Goal: Book appointment/travel/reservation

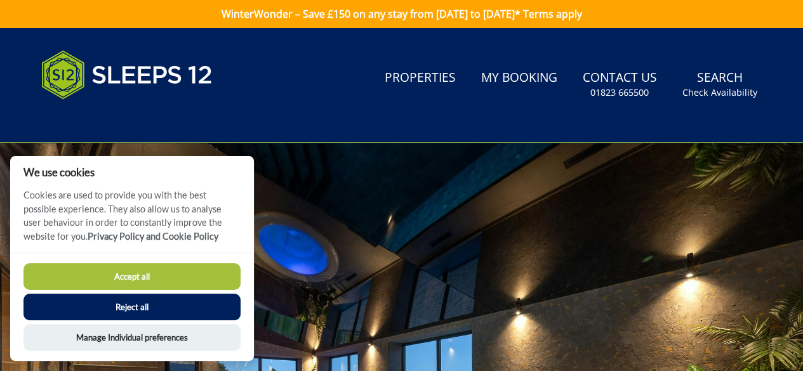
click at [135, 308] on button "Reject all" at bounding box center [131, 307] width 217 height 27
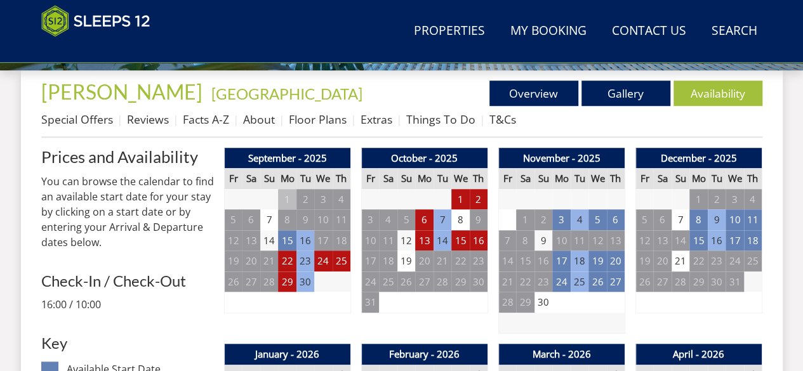
scroll to position [507, 0]
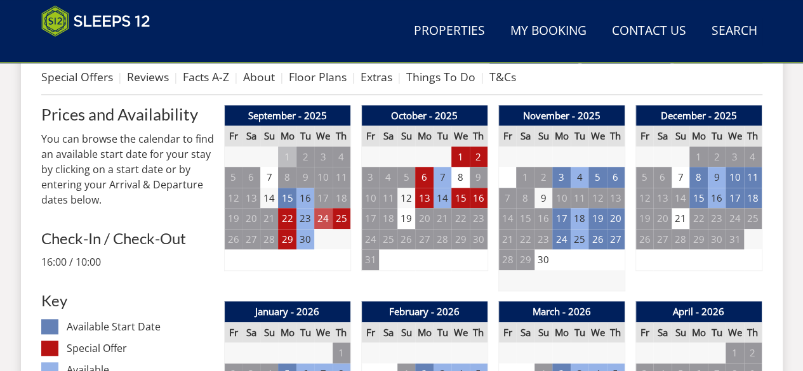
click at [328, 224] on td "24" at bounding box center [323, 218] width 18 height 21
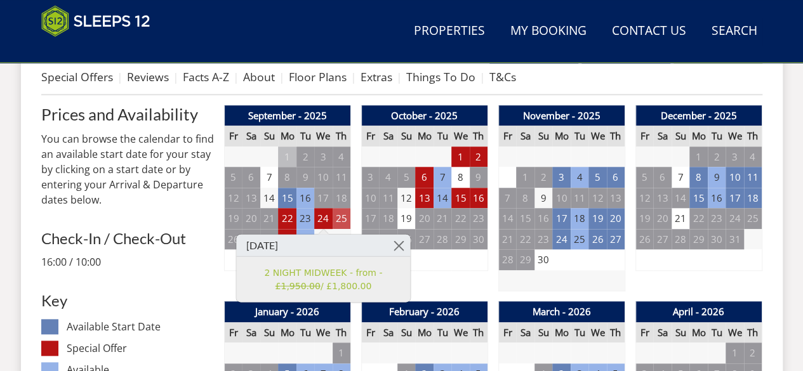
click at [338, 224] on td "25" at bounding box center [342, 218] width 18 height 21
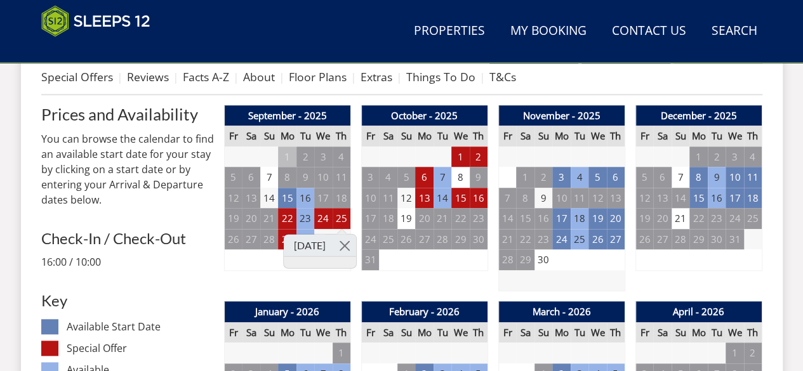
click at [322, 277] on div "September - 2025 Fr Sa Su Mo Tu We Th 29 30 31 1 2 3 4 5 6 7 8 9 10 11 12 13" at bounding box center [287, 198] width 127 height 187
click at [301, 221] on td "23" at bounding box center [305, 218] width 18 height 21
click at [303, 220] on td "23" at bounding box center [305, 218] width 18 height 21
click at [305, 241] on td "30" at bounding box center [305, 239] width 18 height 21
click at [281, 244] on td "29" at bounding box center [287, 239] width 18 height 21
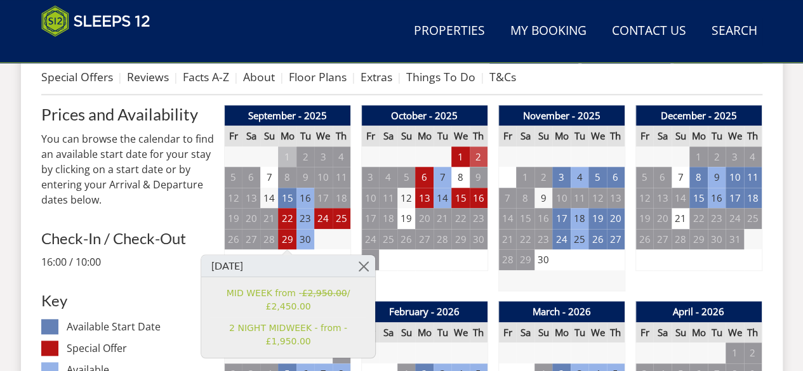
click at [472, 157] on td "2" at bounding box center [479, 157] width 18 height 21
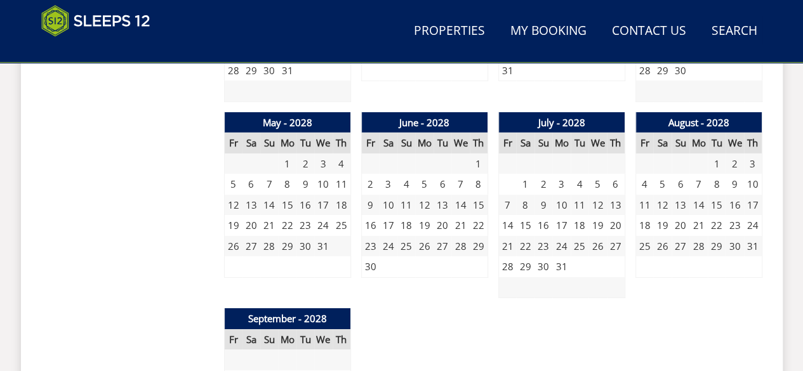
scroll to position [2114, 0]
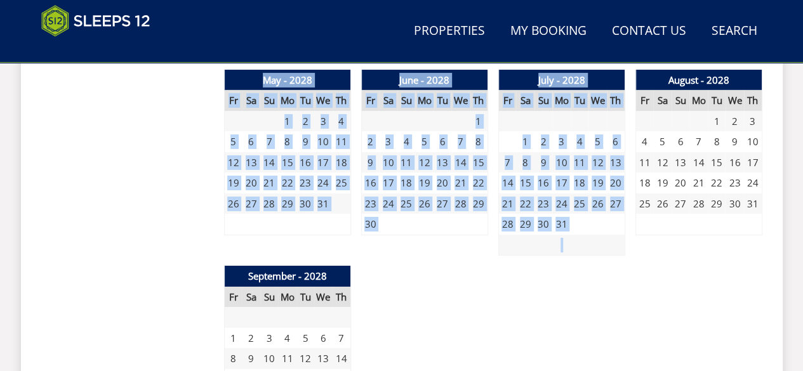
drag, startPoint x: 793, startPoint y: 138, endPoint x: 806, endPoint y: 55, distance: 84.8
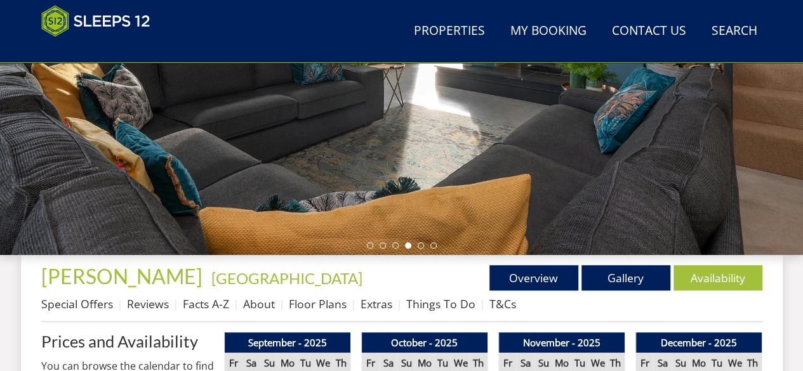
scroll to position [276, 0]
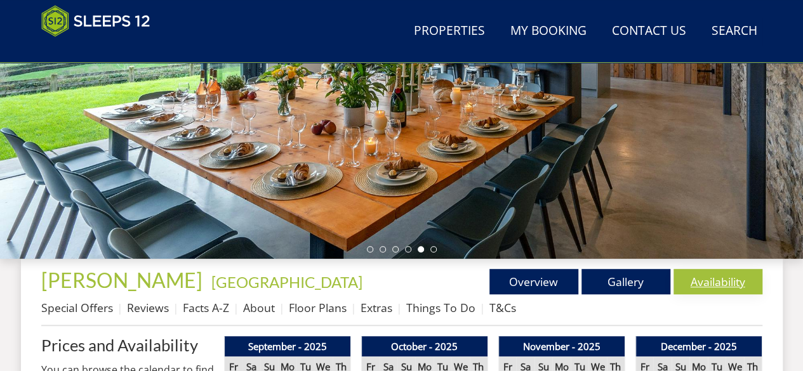
click at [720, 282] on link "Availability" at bounding box center [717, 281] width 89 height 25
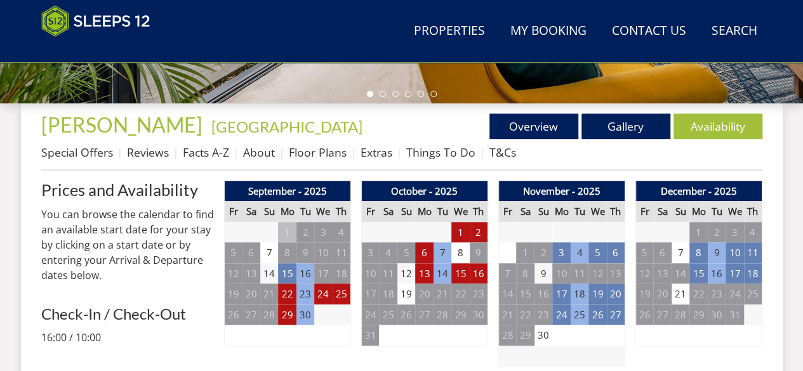
scroll to position [457, 0]
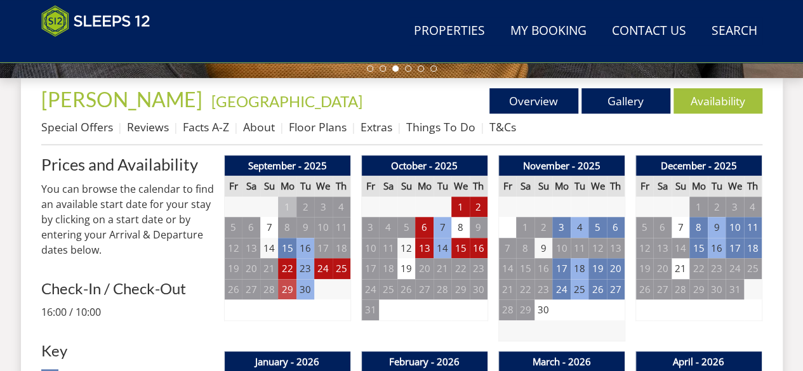
click at [284, 289] on td "29" at bounding box center [287, 289] width 18 height 21
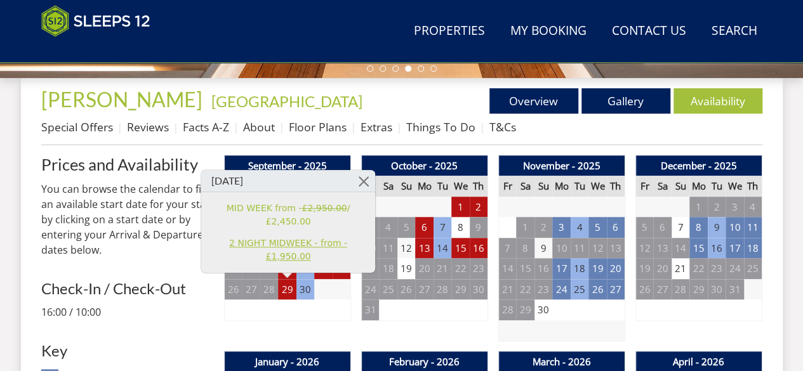
click at [273, 258] on link "2 NIGHT MIDWEEK - from - £1,950.00" at bounding box center [288, 250] width 156 height 27
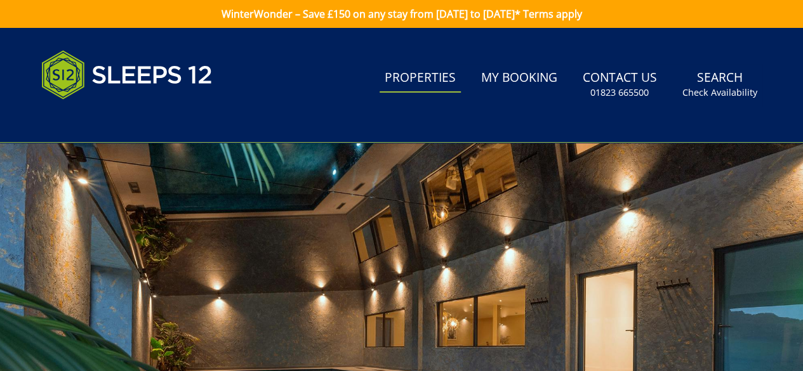
click at [415, 85] on link "Properties" at bounding box center [420, 78] width 81 height 29
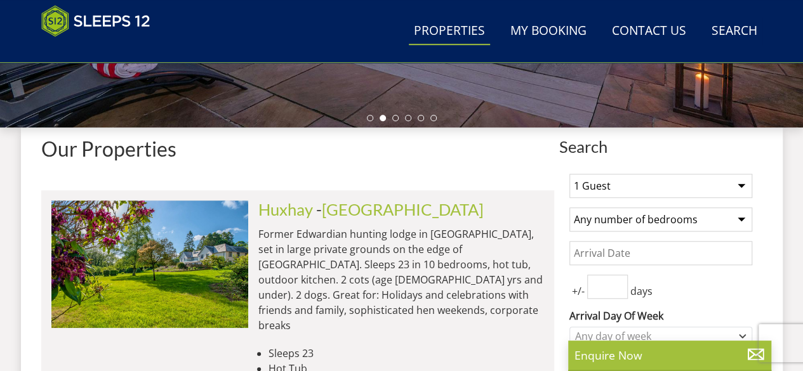
scroll to position [479, 0]
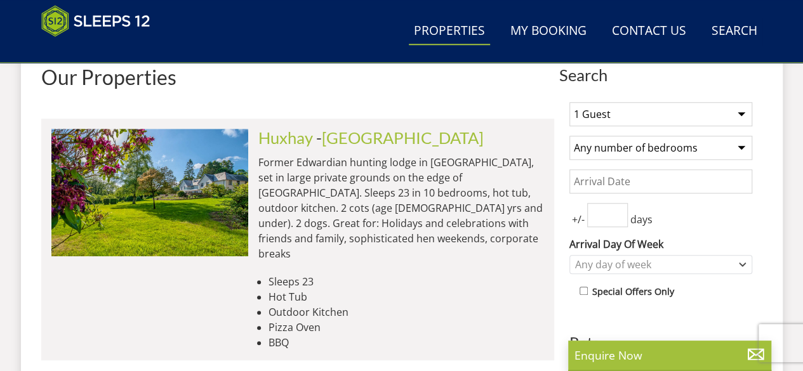
click at [743, 112] on select "1 Guest 2 Guests 3 Guests 4 Guests 5 Guests 6 Guests 7 Guests 8 Guests 9 Guests…" at bounding box center [660, 114] width 183 height 24
select select "15"
click at [569, 102] on select "1 Guest 2 Guests 3 Guests 4 Guests 5 Guests 6 Guests 7 Guests 8 Guests 9 Guests…" at bounding box center [660, 114] width 183 height 24
click at [741, 145] on select "Any number of bedrooms 3 Bedrooms 4 Bedrooms 5 Bedrooms 6 Bedrooms 7 Bedrooms 8…" at bounding box center [660, 148] width 183 height 24
select select "9"
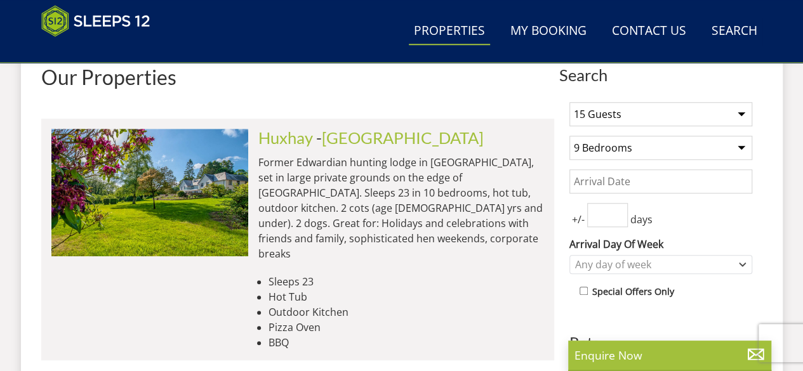
click at [569, 136] on select "Any number of bedrooms 3 Bedrooms 4 Bedrooms 5 Bedrooms 6 Bedrooms 7 Bedrooms 8…" at bounding box center [660, 148] width 183 height 24
click at [617, 221] on input "number" at bounding box center [607, 215] width 41 height 24
type input "5"
click at [643, 265] on div "Any day of week" at bounding box center [654, 265] width 164 height 14
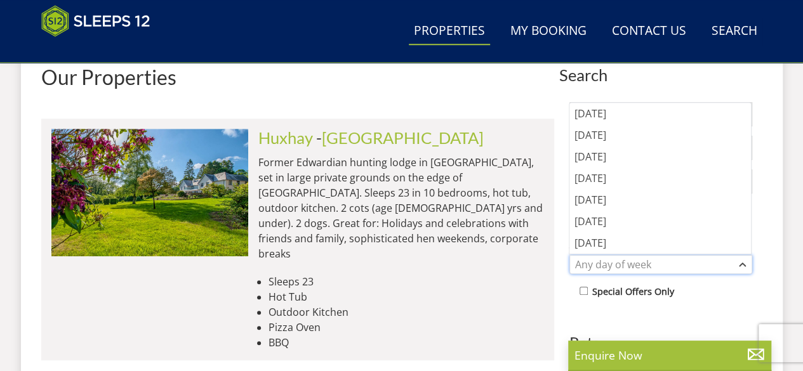
click at [643, 265] on div "Any day of week" at bounding box center [654, 265] width 164 height 14
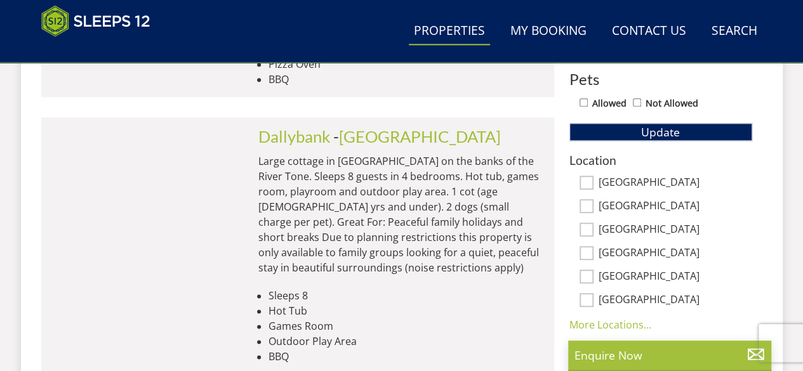
scroll to position [750, 0]
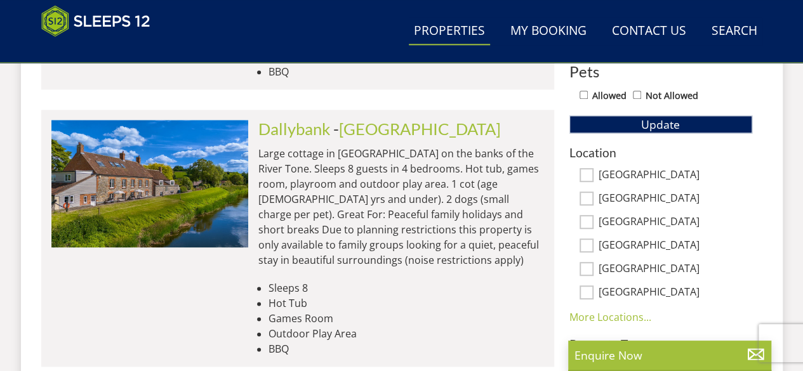
click at [581, 96] on input "Allowed" at bounding box center [583, 95] width 8 height 8
checkbox input "true"
click at [615, 117] on button "Update" at bounding box center [660, 125] width 183 height 18
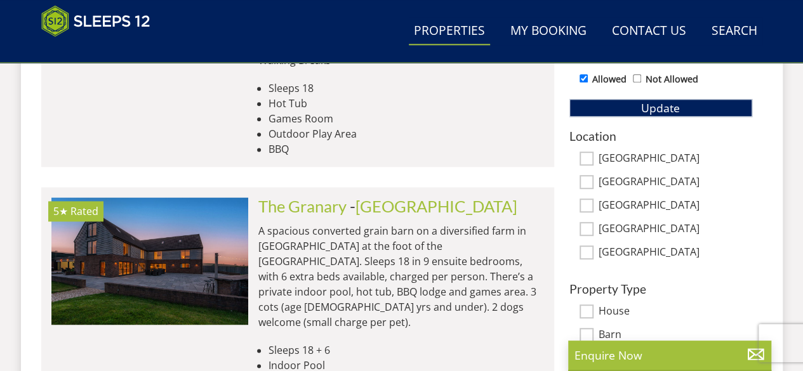
scroll to position [835, 0]
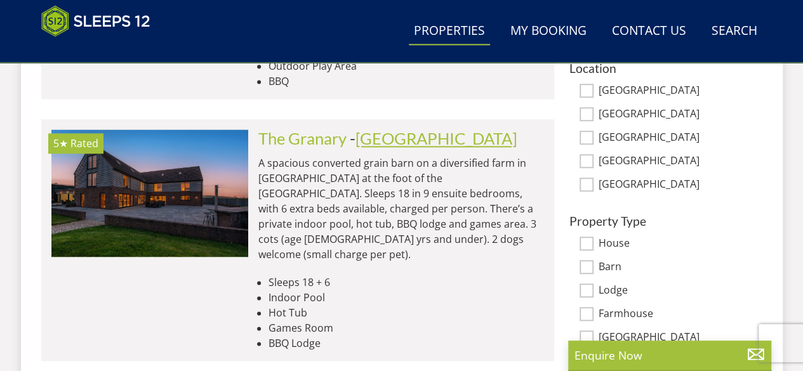
click at [410, 129] on link "[GEOGRAPHIC_DATA]" at bounding box center [436, 138] width 162 height 19
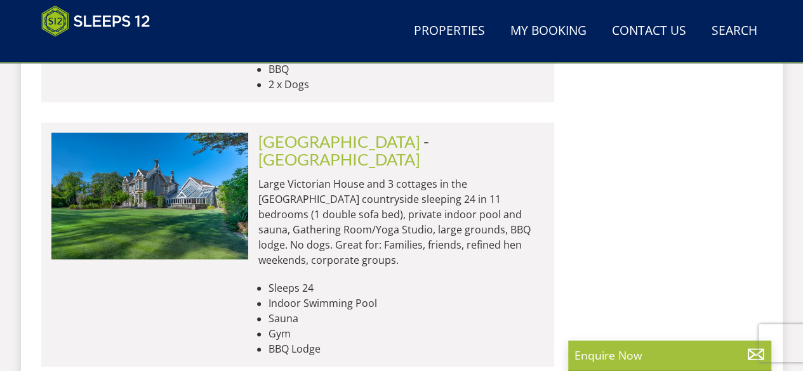
scroll to position [3020, 0]
